Goal: Communication & Community: Answer question/provide support

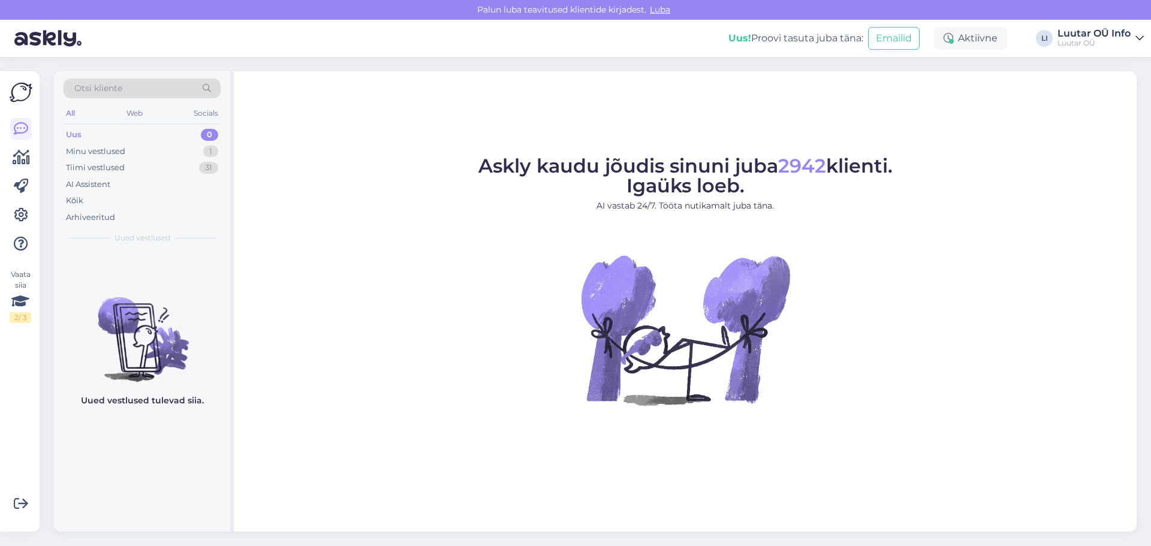
click at [1076, 39] on div "Luutar OÜ" at bounding box center [1094, 43] width 73 height 10
click at [971, 82] on div "Askly kaudu jõudis sinuni juba 2942 klienti. Igaüks loeb. AI vastab 24/7. Tööta…" at bounding box center [685, 301] width 903 height 461
click at [365, 125] on div "Askly kaudu jõudis sinuni juba 2942 klienti. Igaüks loeb. AI vastab 24/7. Tööta…" at bounding box center [685, 301] width 903 height 461
click at [1056, 40] on div "Uus! Proovi tasuta [PERSON_NAME]: Emailid Aktiivne LI Luutar OÜ Info Luutar OÜ …" at bounding box center [575, 38] width 1151 height 37
click at [1082, 29] on div "Luutar OÜ Info" at bounding box center [1094, 34] width 73 height 10
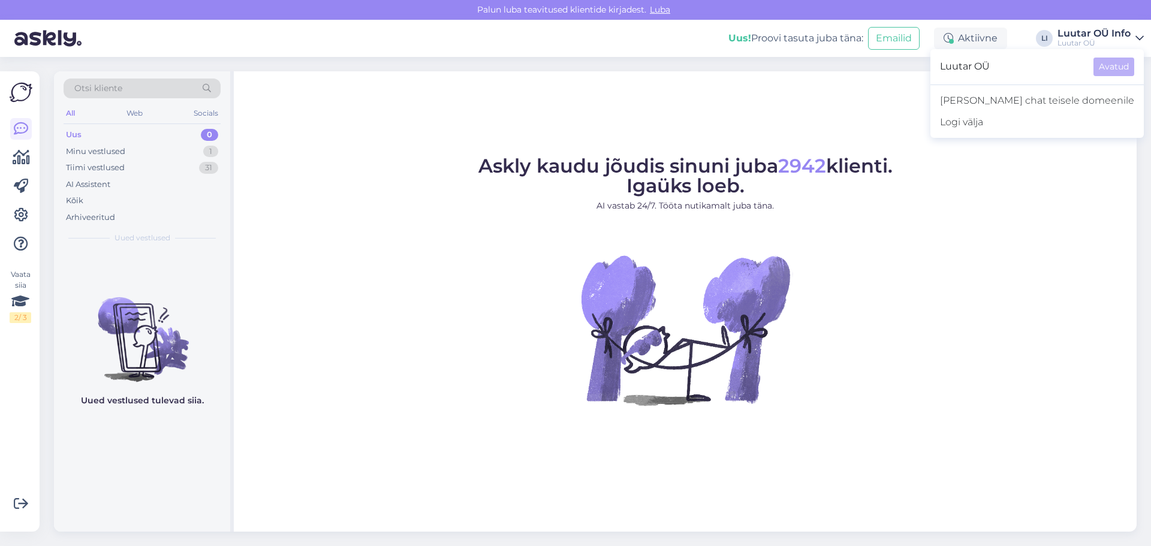
click at [952, 118] on div "Askly kaudu jõudis sinuni juba 2942 klienti. Igaüks loeb. AI vastab 24/7. Tööta…" at bounding box center [685, 301] width 903 height 461
click at [117, 148] on div "Minu vestlused" at bounding box center [95, 152] width 59 height 12
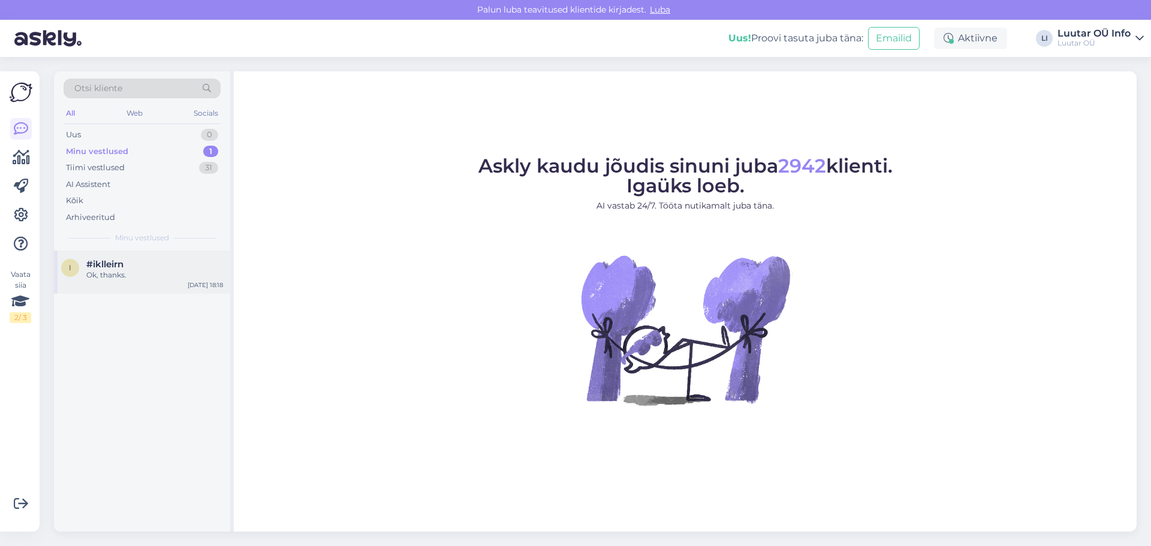
click at [126, 263] on div "#iklleirn" at bounding box center [154, 264] width 137 height 11
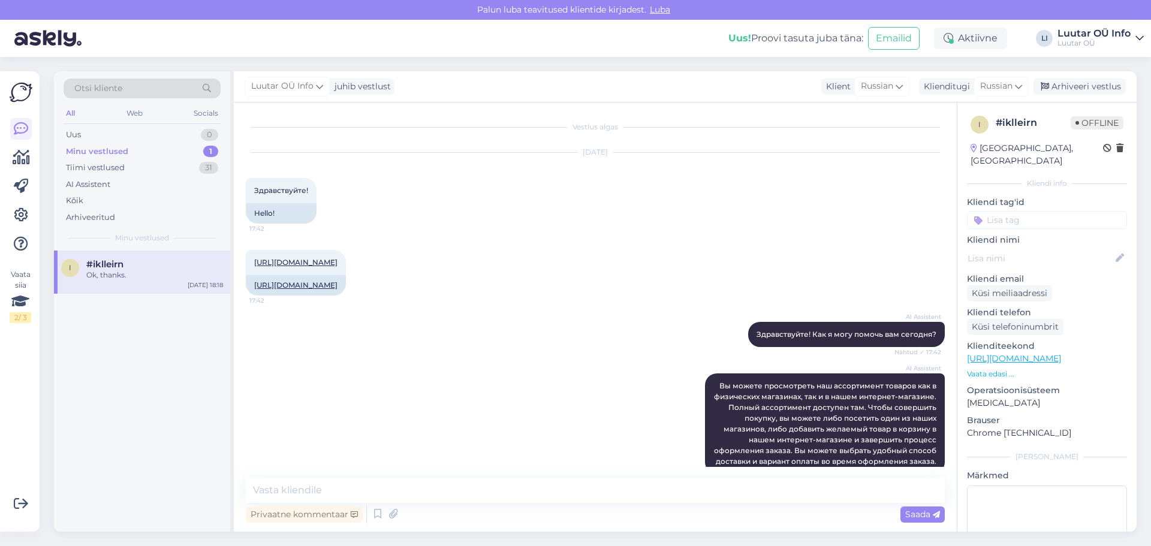
scroll to position [810, 0]
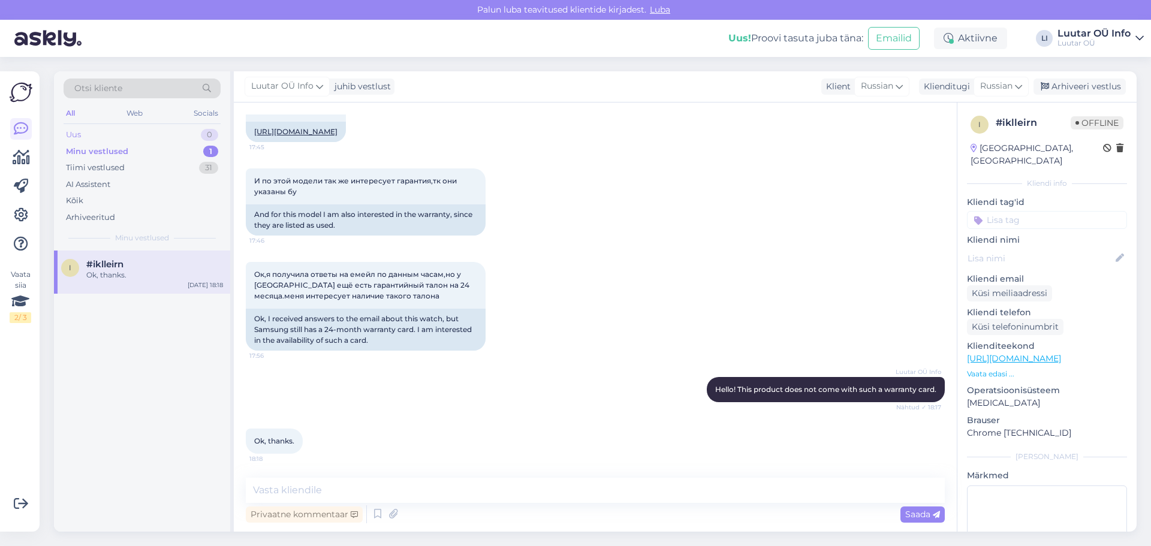
click at [122, 132] on div "Uus 0" at bounding box center [142, 135] width 157 height 17
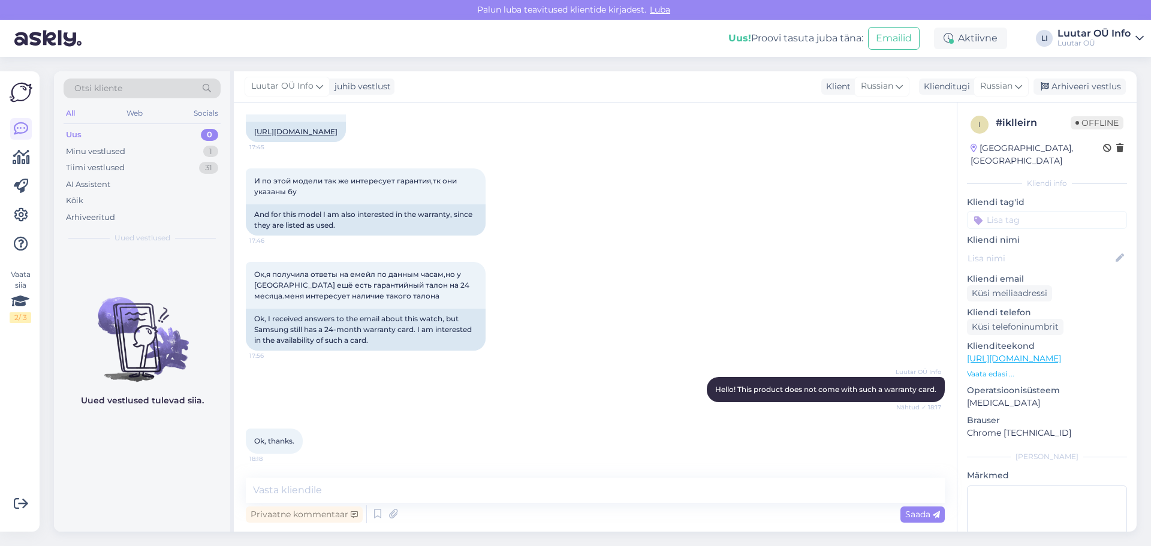
click at [654, 209] on div "И по этой модели так же интересует гарантия,тк они указаны бу 17:46 And for thi…" at bounding box center [595, 202] width 699 height 94
click at [151, 152] on div "Minu vestlused 1" at bounding box center [142, 151] width 157 height 17
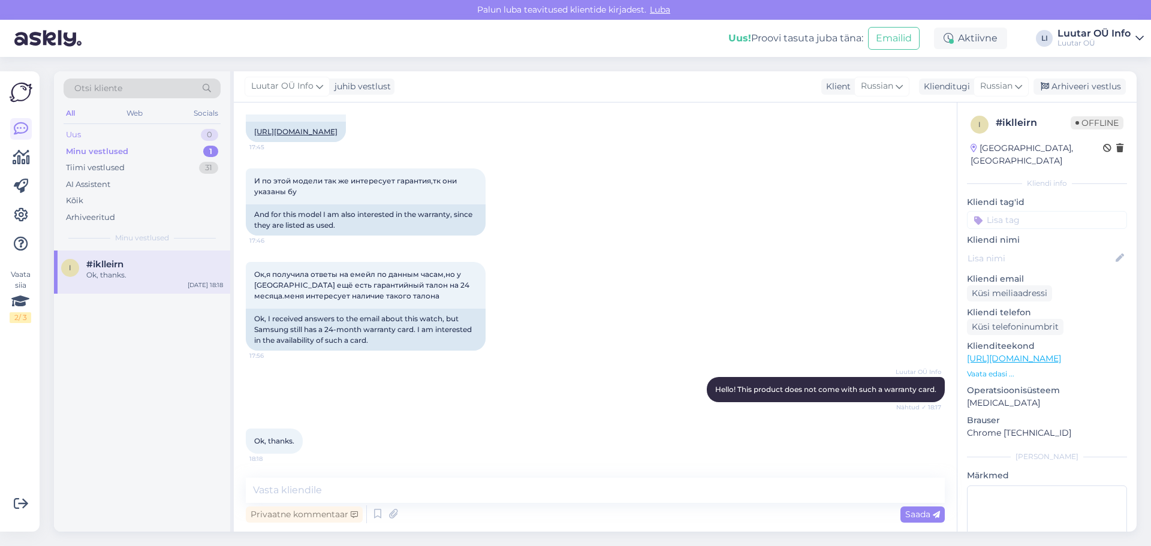
click at [135, 140] on div "Uus 0" at bounding box center [142, 135] width 157 height 17
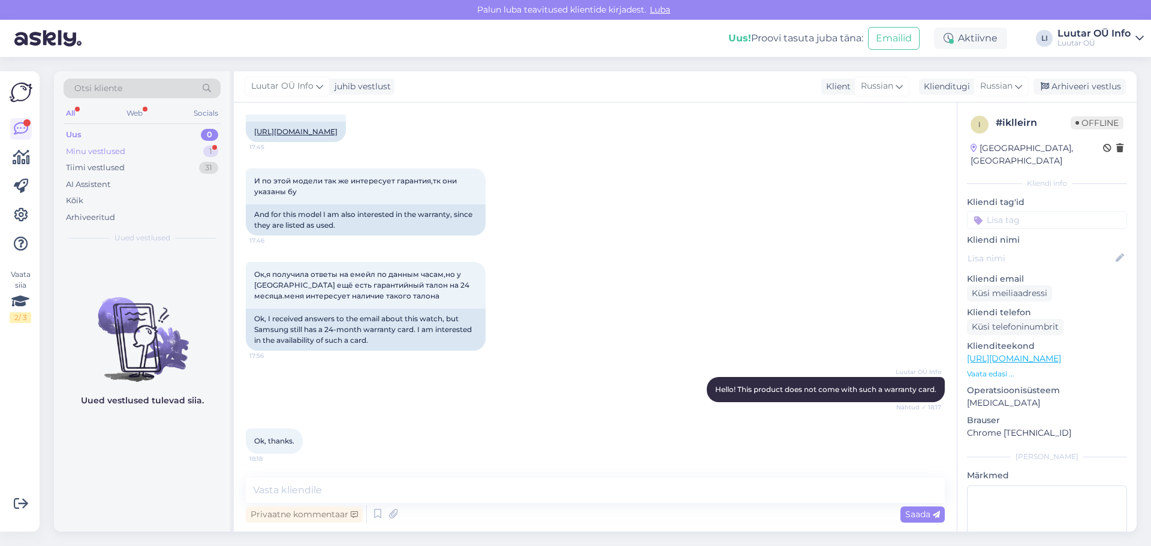
click at [175, 151] on div "Minu vestlused 1" at bounding box center [142, 151] width 157 height 17
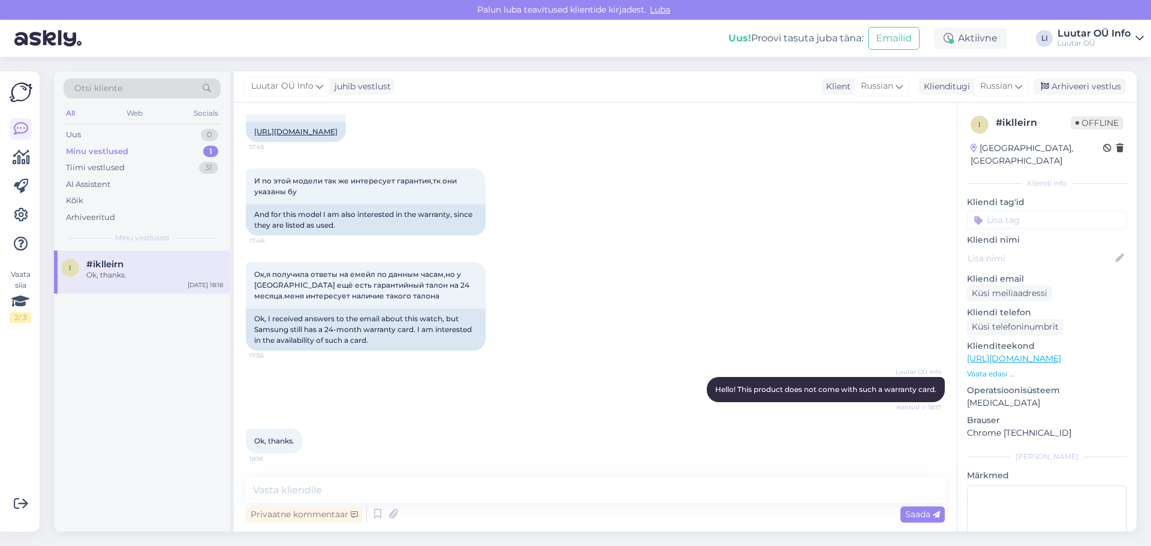
click at [139, 269] on div "#iklleirn" at bounding box center [154, 264] width 137 height 11
click at [135, 134] on div "Uus 0" at bounding box center [142, 135] width 157 height 17
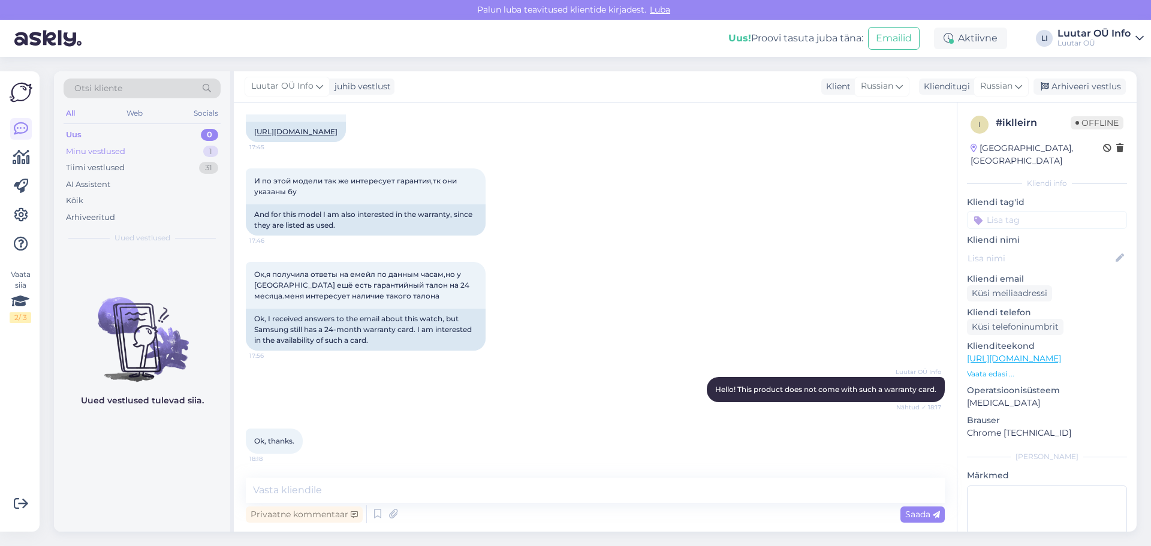
click at [179, 151] on div "Minu vestlused 1" at bounding box center [142, 151] width 157 height 17
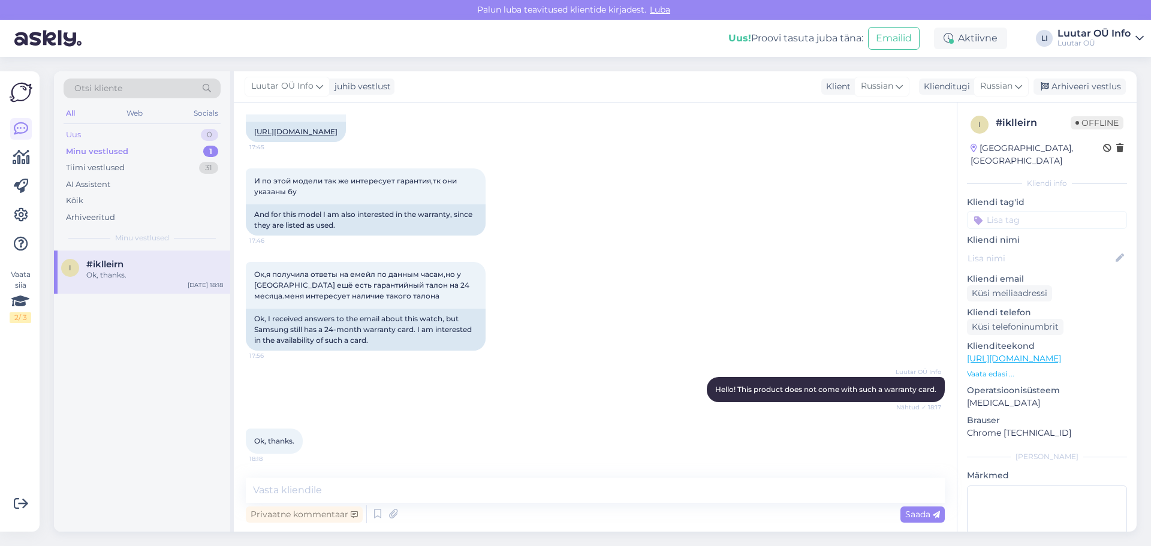
click at [173, 140] on div "Uus 0" at bounding box center [142, 135] width 157 height 17
